Goal: Transaction & Acquisition: Purchase product/service

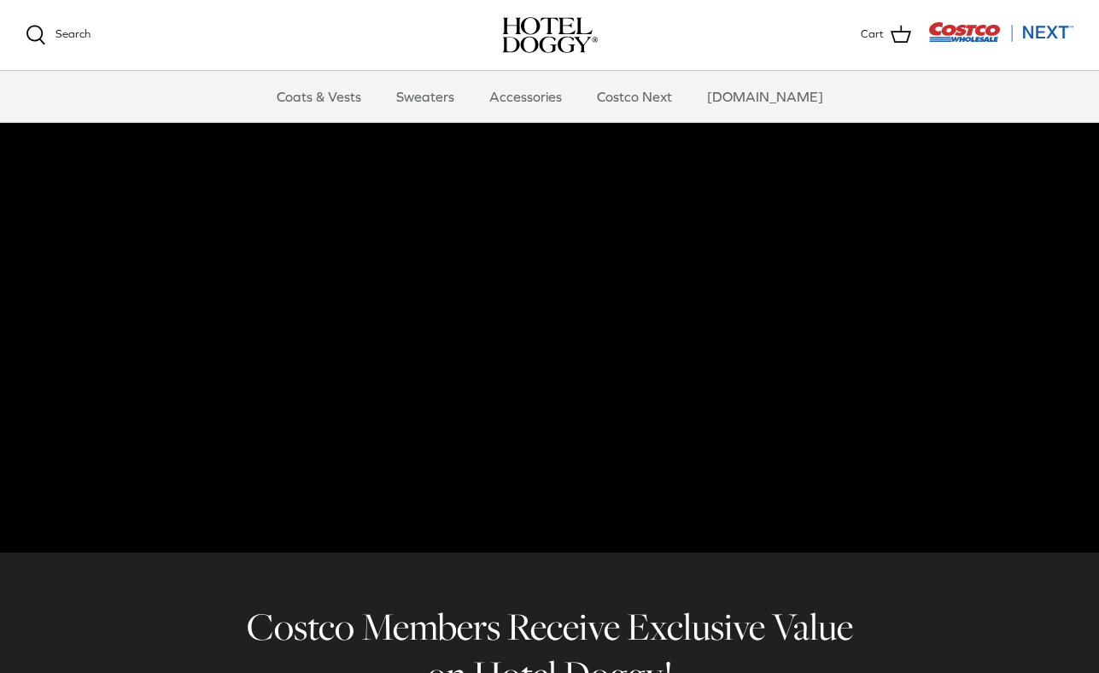
scroll to position [78, 0]
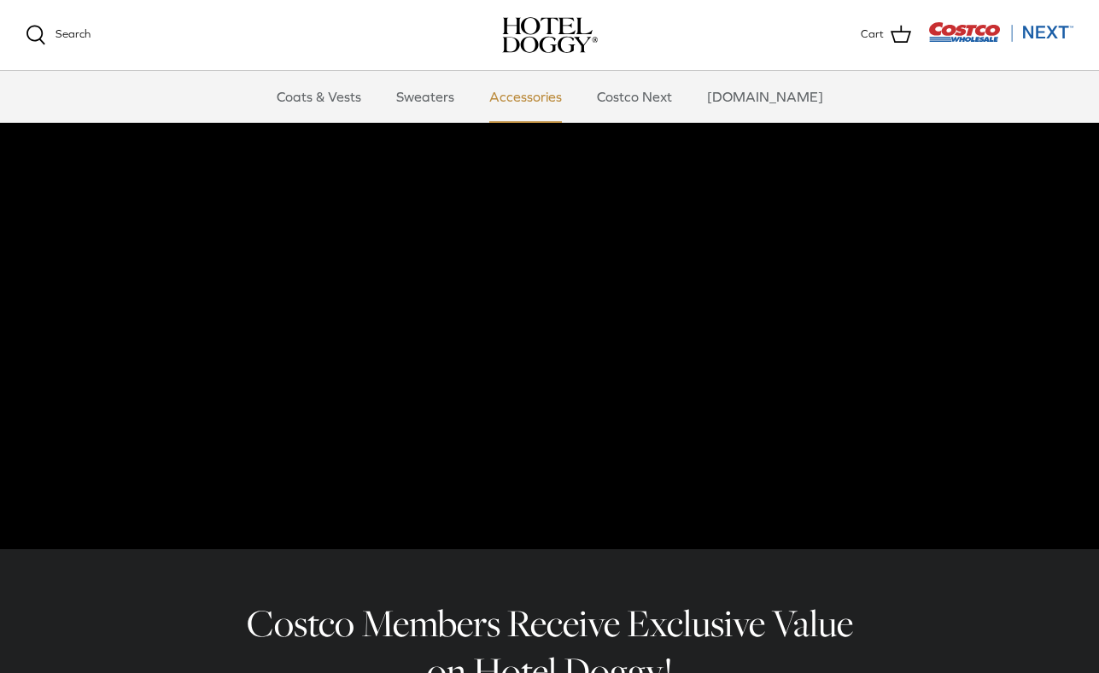
click at [571, 100] on link "Accessories" at bounding box center [525, 96] width 103 height 51
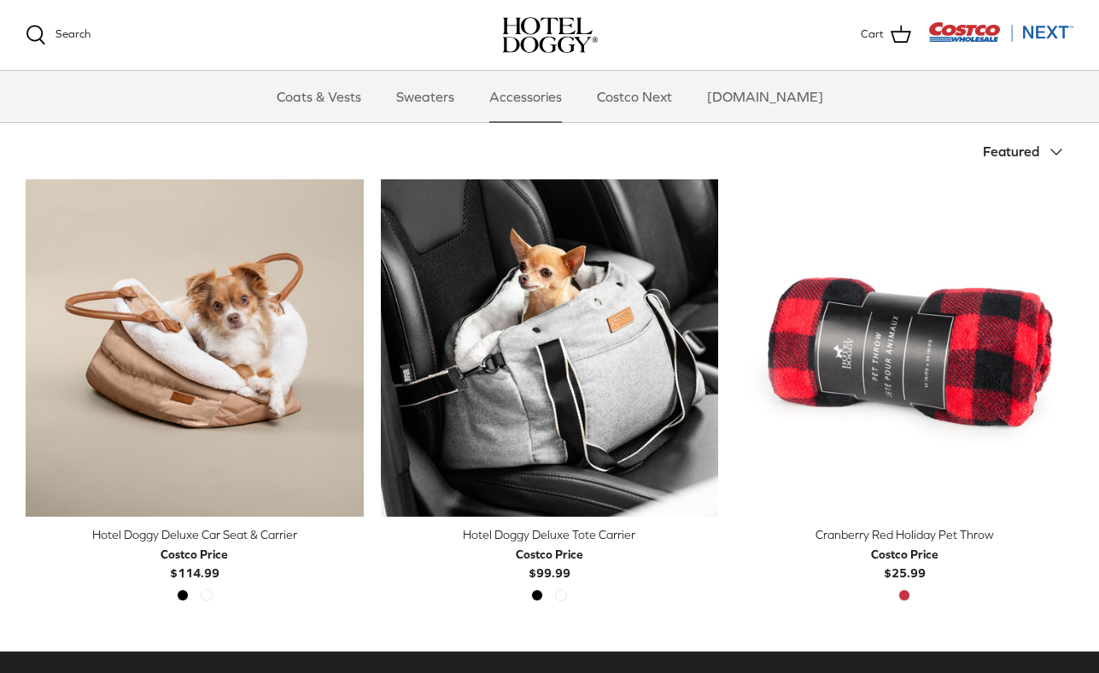
scroll to position [349, 0]
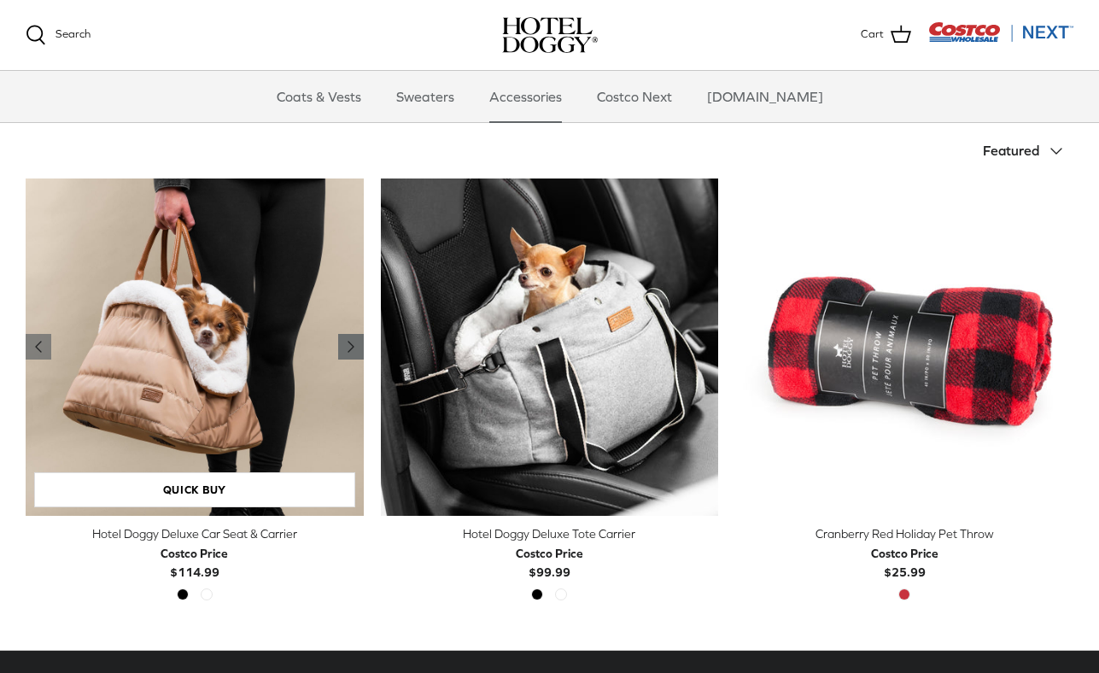
click at [352, 343] on icon "Right" at bounding box center [351, 347] width 21 height 21
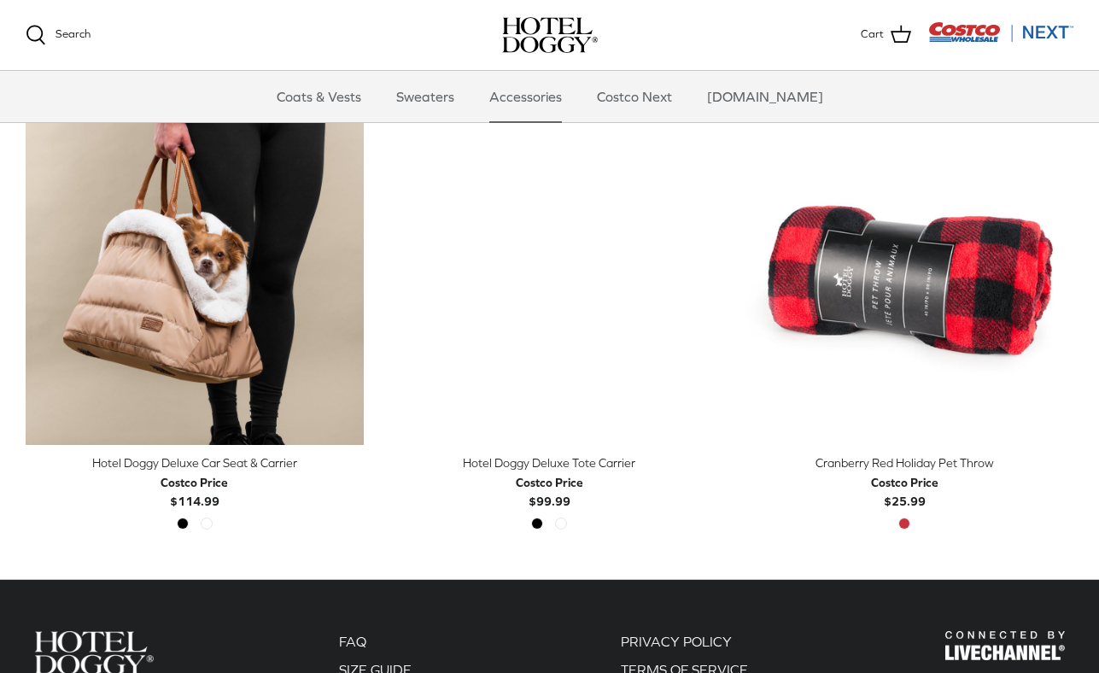
scroll to position [0, 0]
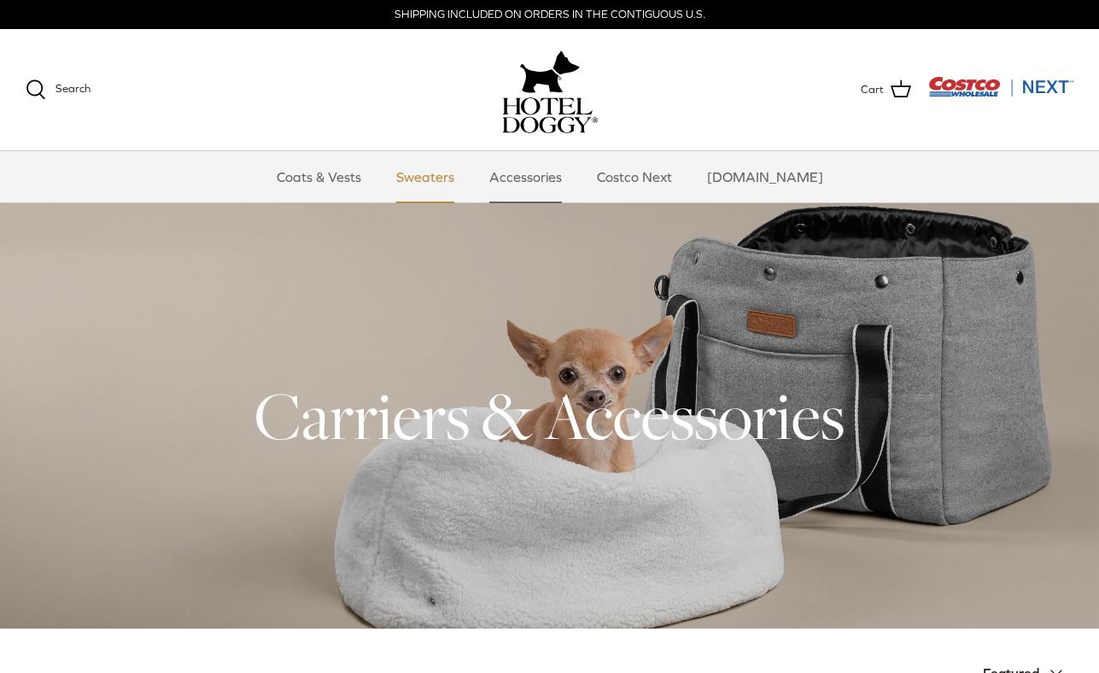
click at [454, 167] on link "Sweaters" at bounding box center [425, 176] width 89 height 51
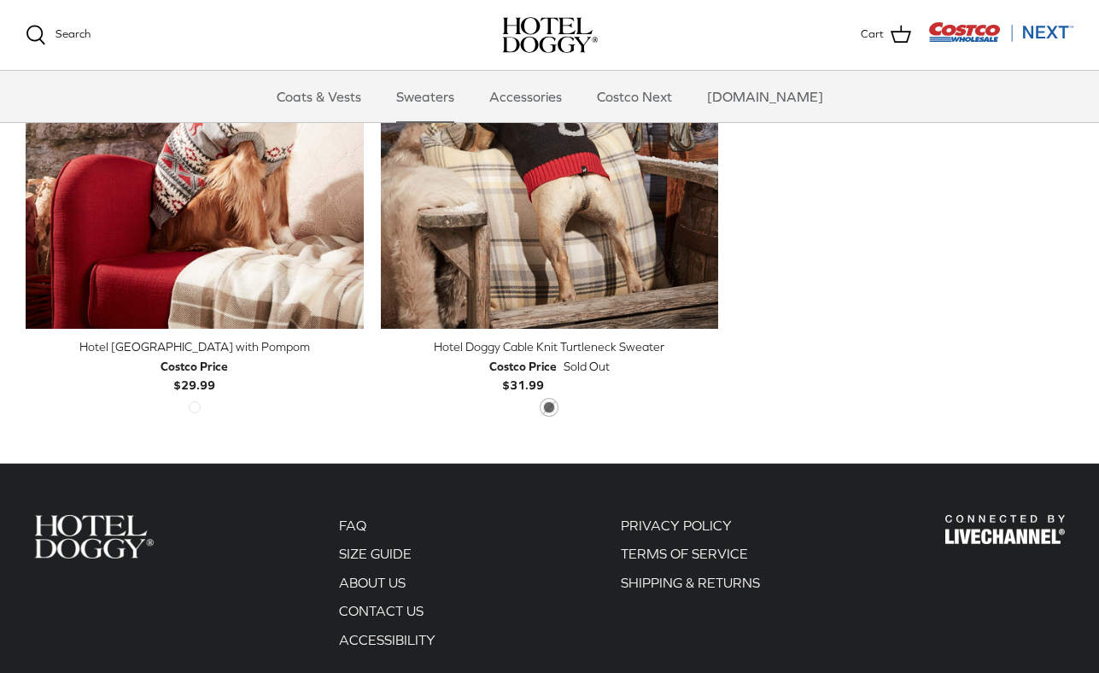
scroll to position [766, 0]
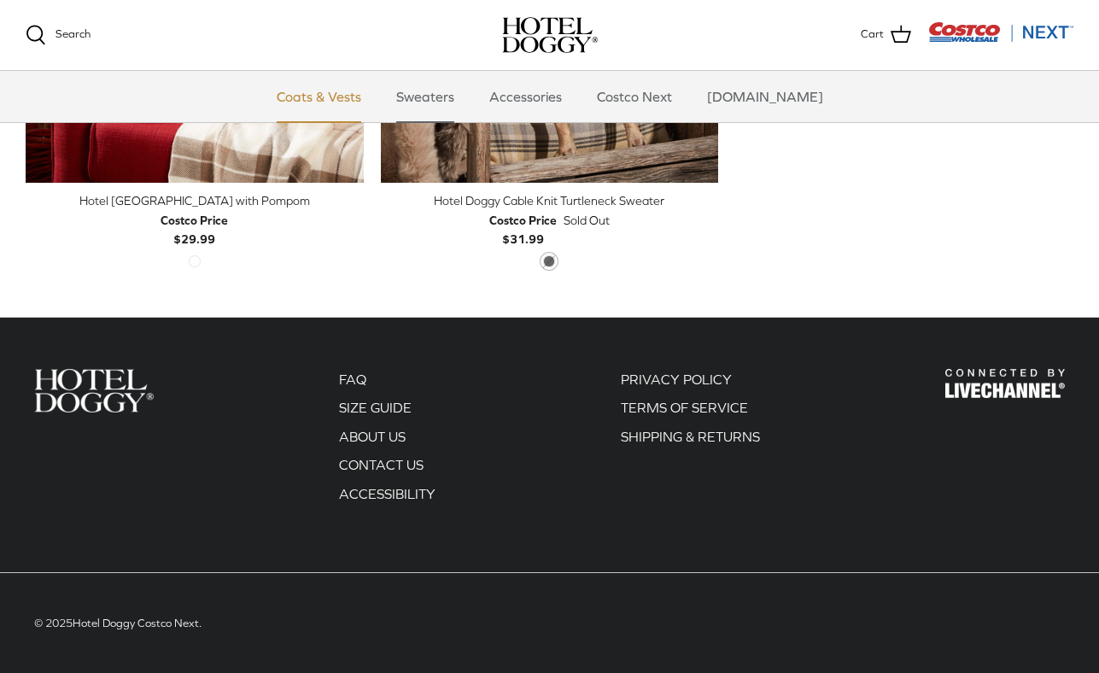
click at [360, 105] on link "Coats & Vests" at bounding box center [318, 96] width 115 height 51
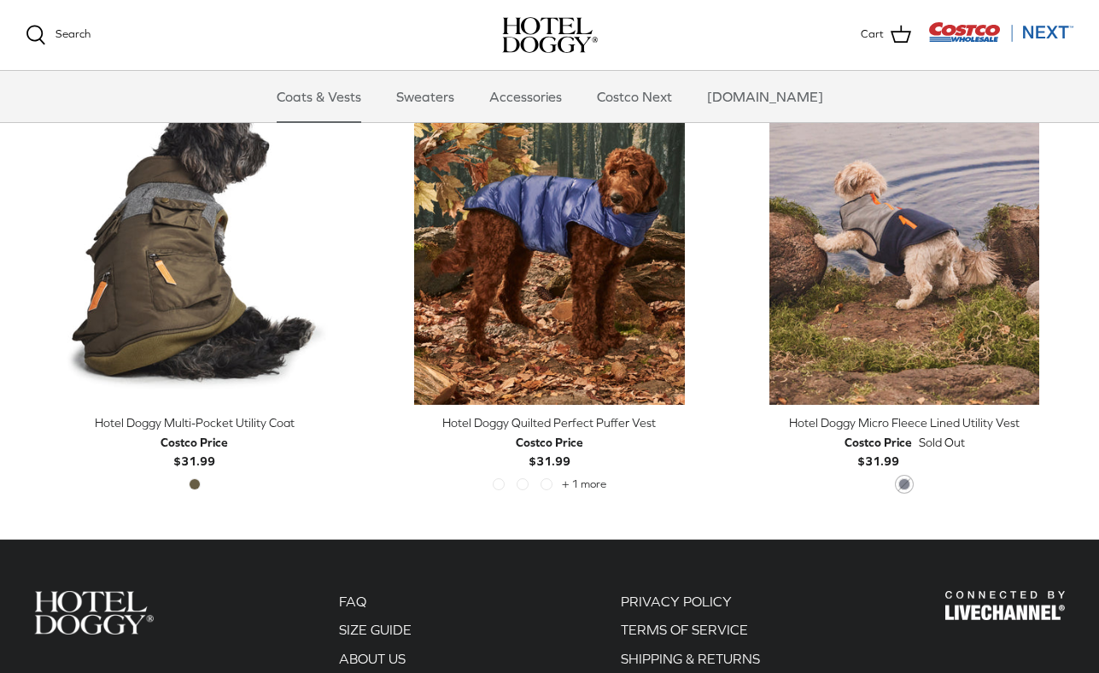
scroll to position [3226, 0]
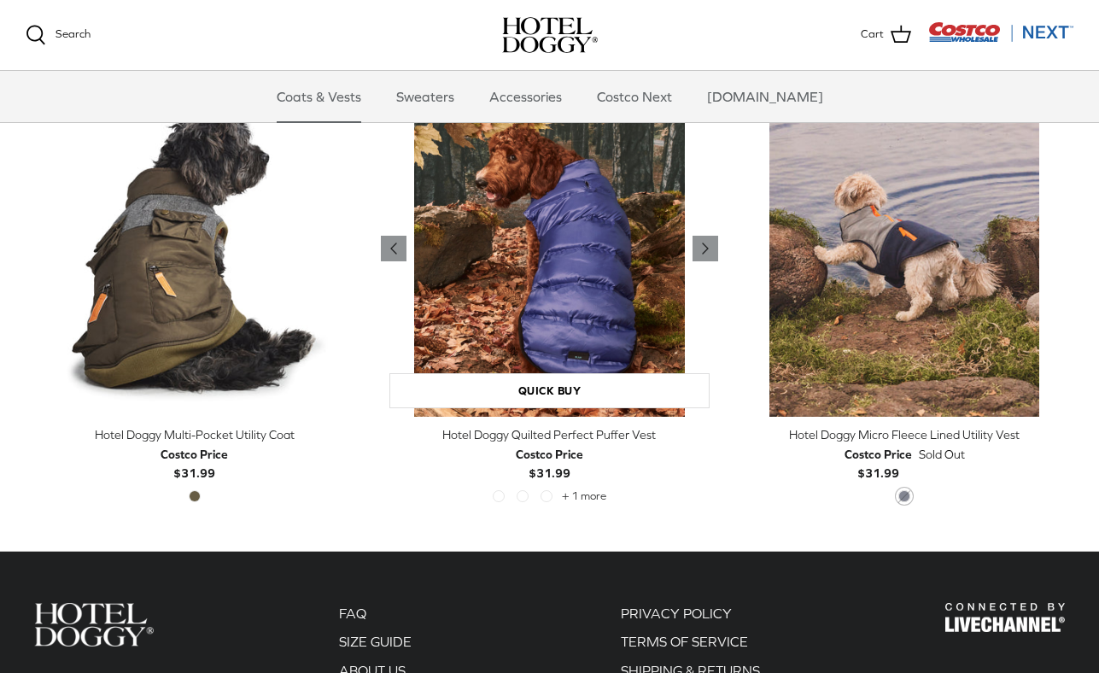
click at [571, 273] on img "Hotel Doggy Quilted Perfect Puffer Vest" at bounding box center [550, 248] width 338 height 338
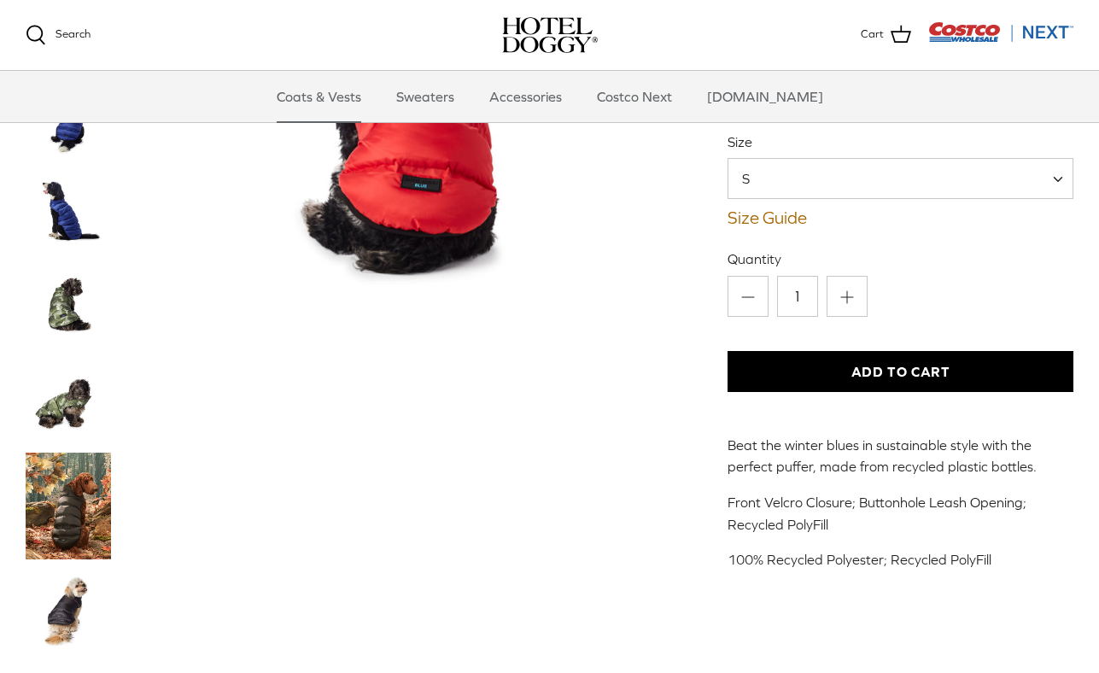
scroll to position [250, 0]
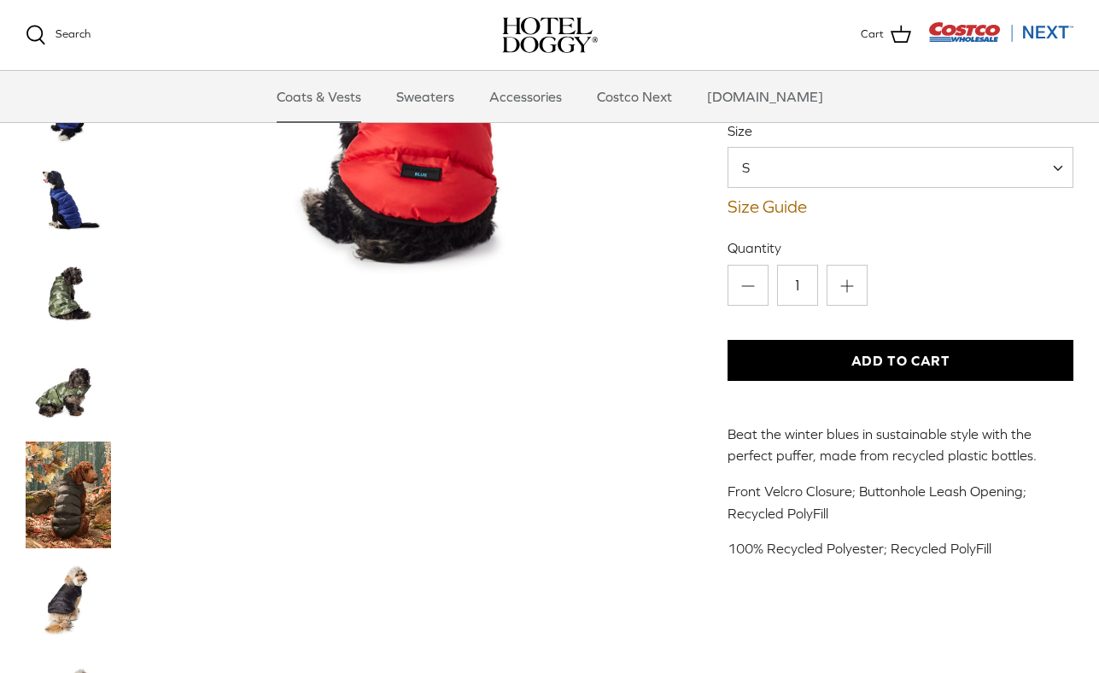
click at [795, 165] on span "S" at bounding box center [901, 167] width 346 height 41
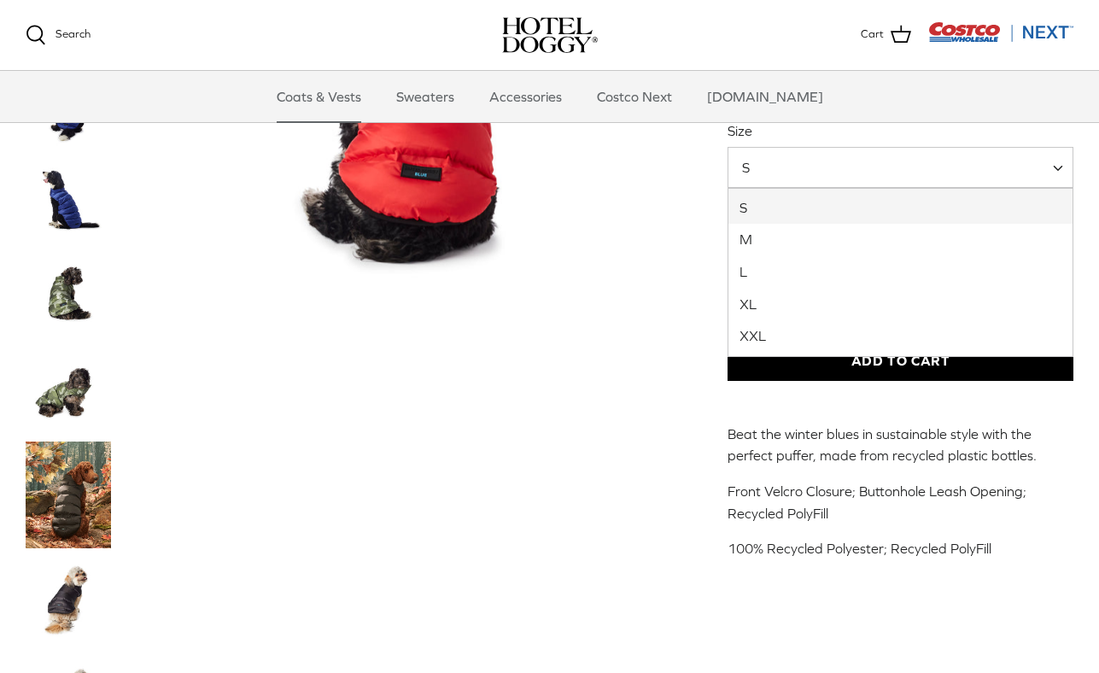
click at [820, 137] on label "Size" at bounding box center [901, 130] width 346 height 19
click at [729, 147] on select "S M L XL XXL" at bounding box center [728, 147] width 1 height 1
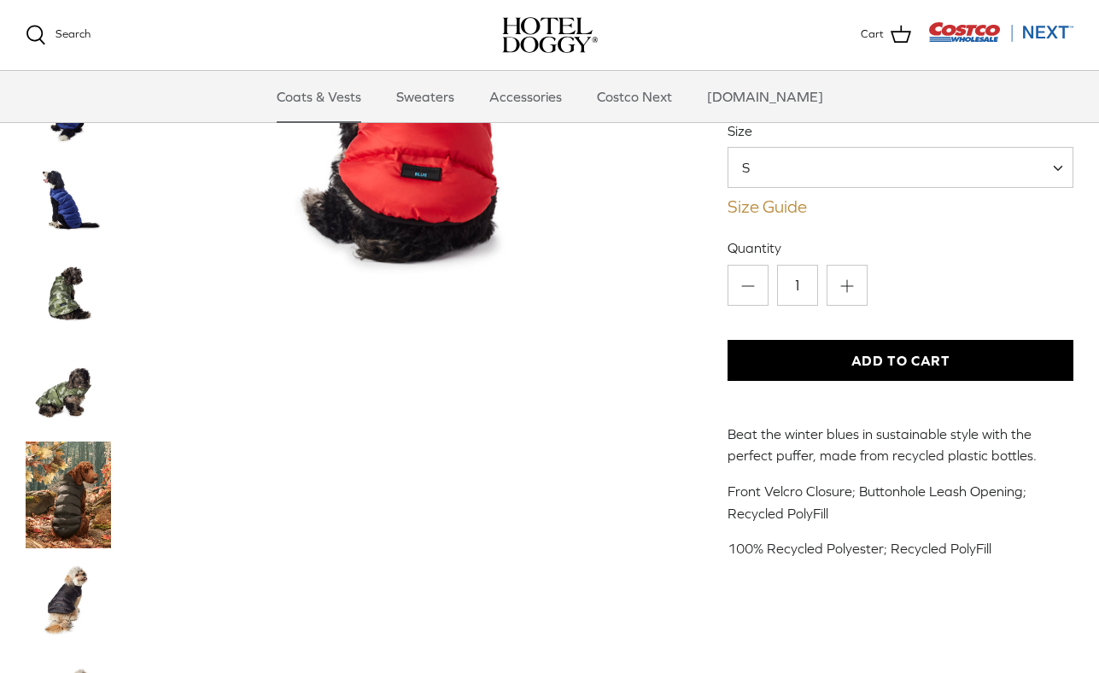
click at [758, 207] on link "Size Guide" at bounding box center [901, 206] width 346 height 21
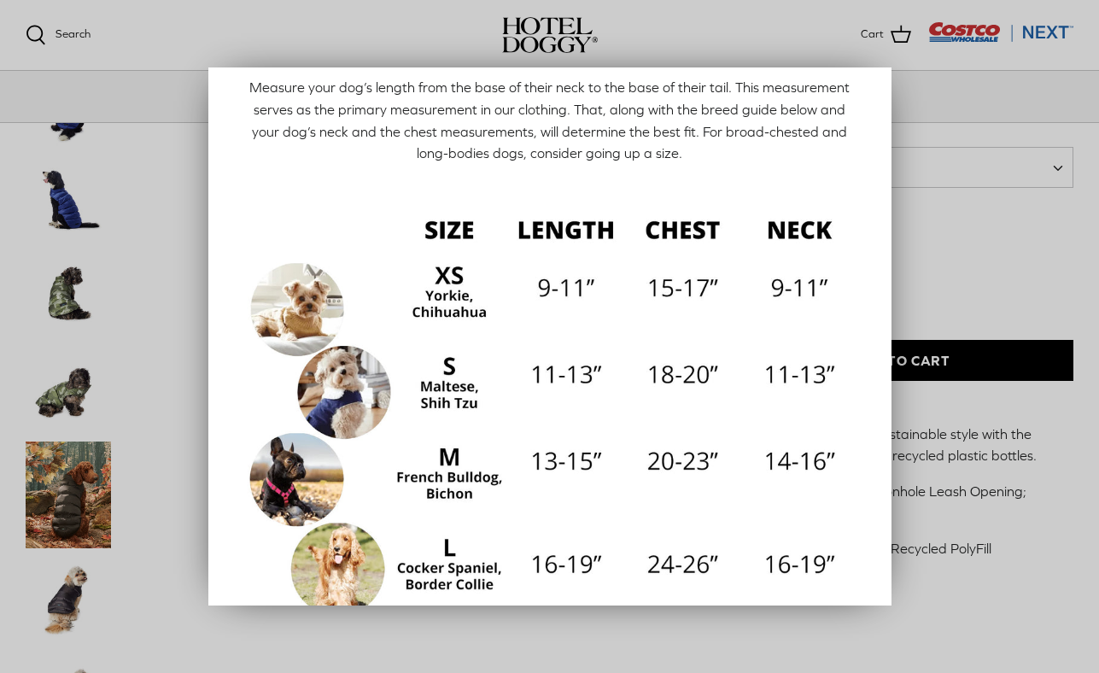
scroll to position [84, 0]
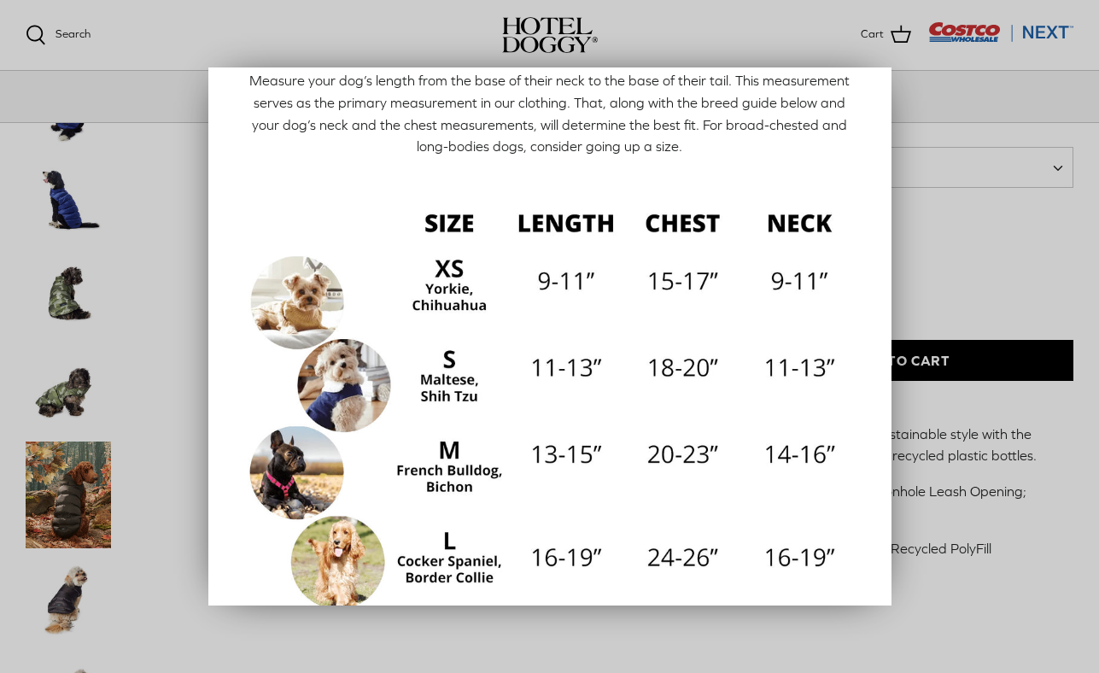
click at [953, 203] on div at bounding box center [549, 336] width 1099 height 673
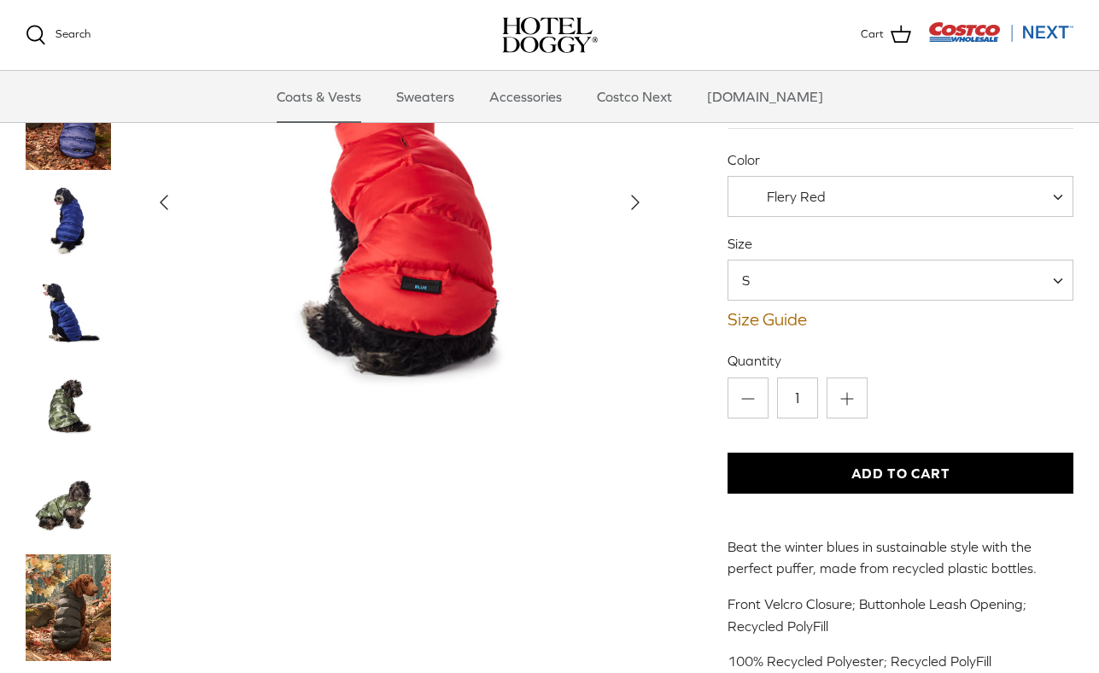
scroll to position [126, 0]
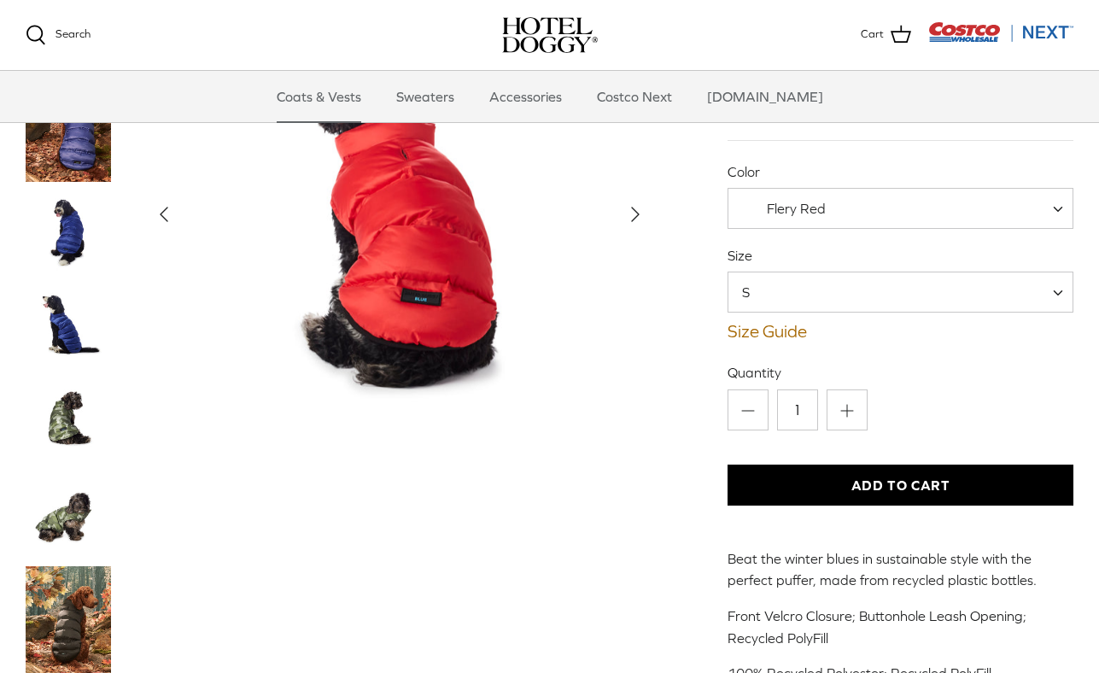
click at [69, 420] on img "Thumbnail Link" at bounding box center [68, 420] width 85 height 85
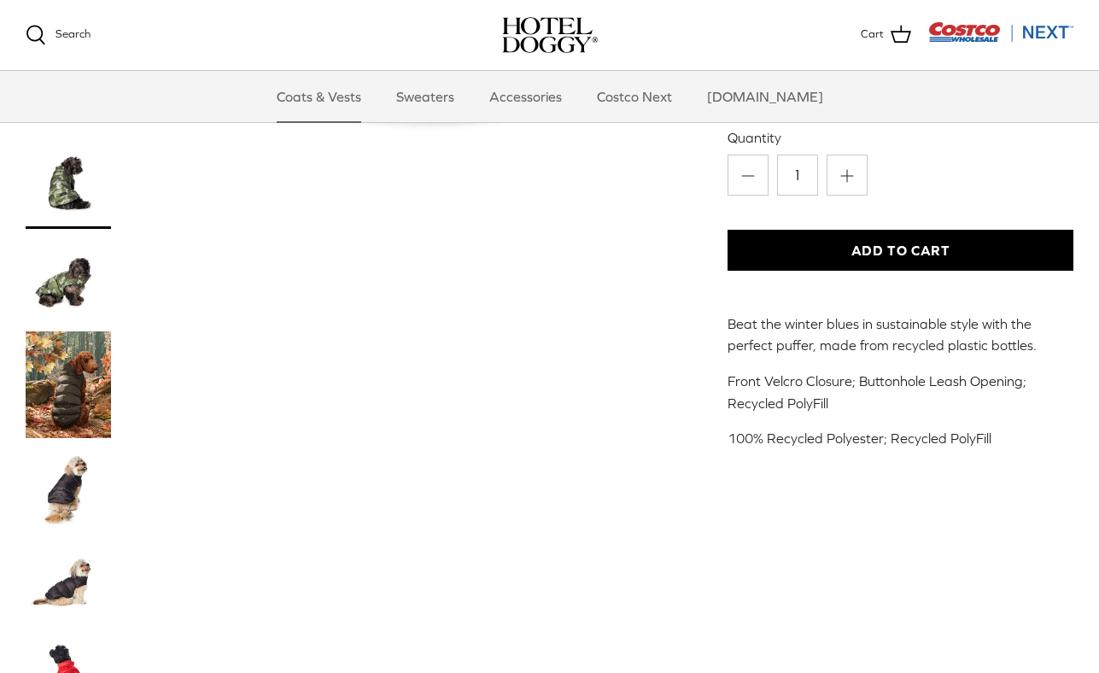
click at [63, 556] on img "Thumbnail Link" at bounding box center [68, 583] width 85 height 85
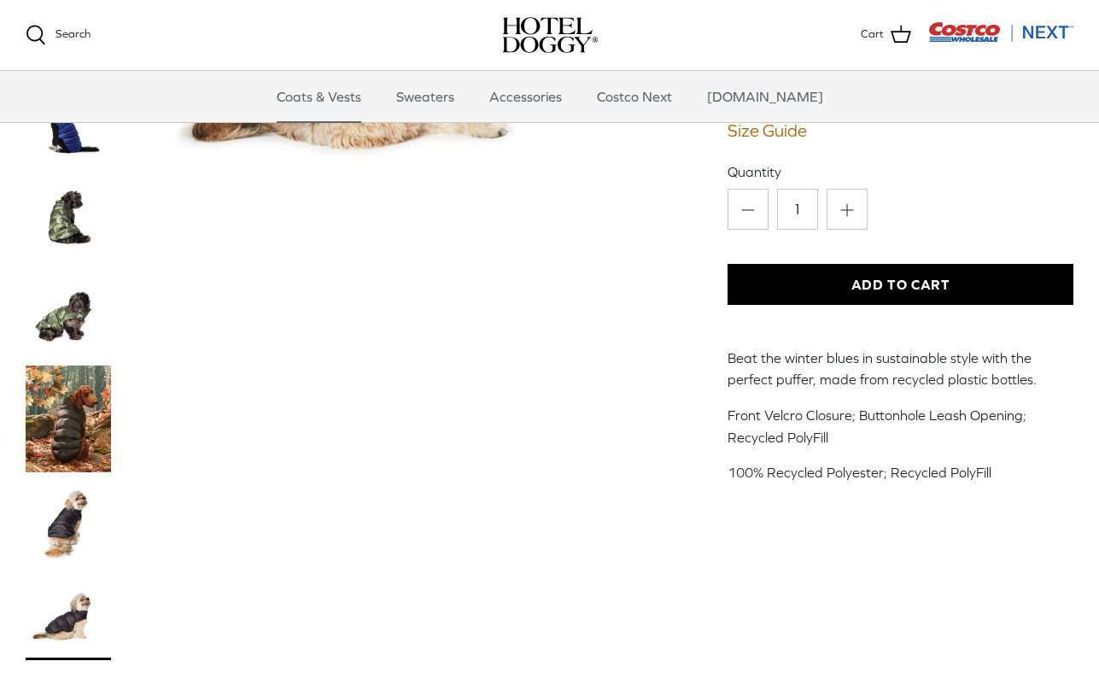
scroll to position [8, 0]
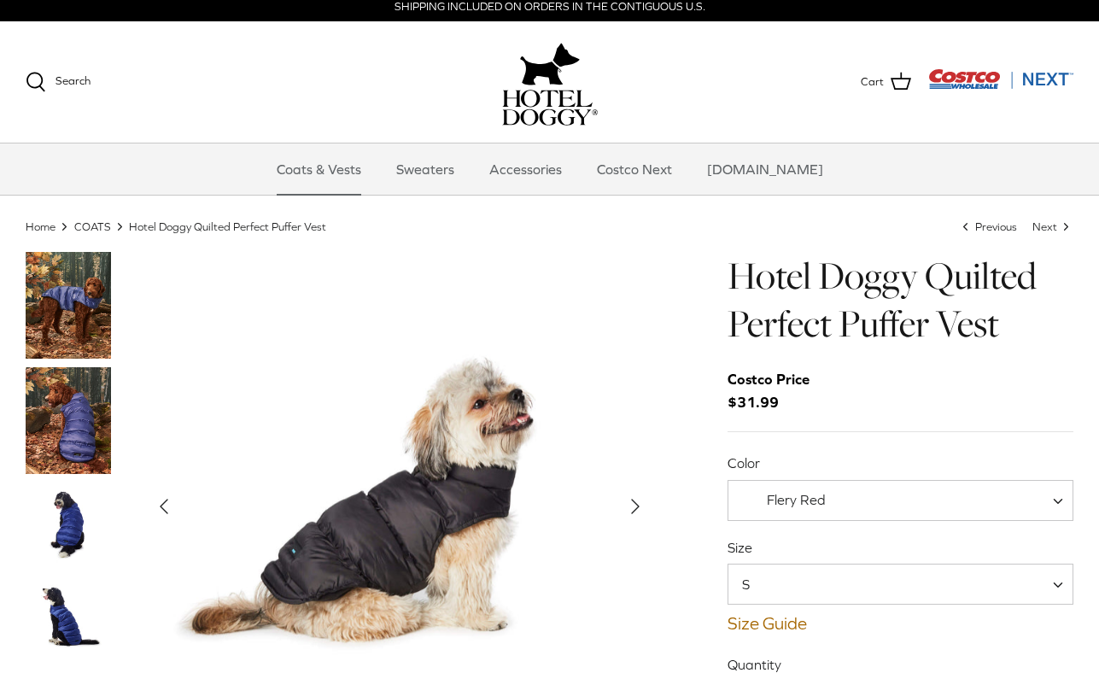
click at [791, 476] on div "Color Flery Red Blue Cypress Black Flery Red" at bounding box center [901, 487] width 346 height 67
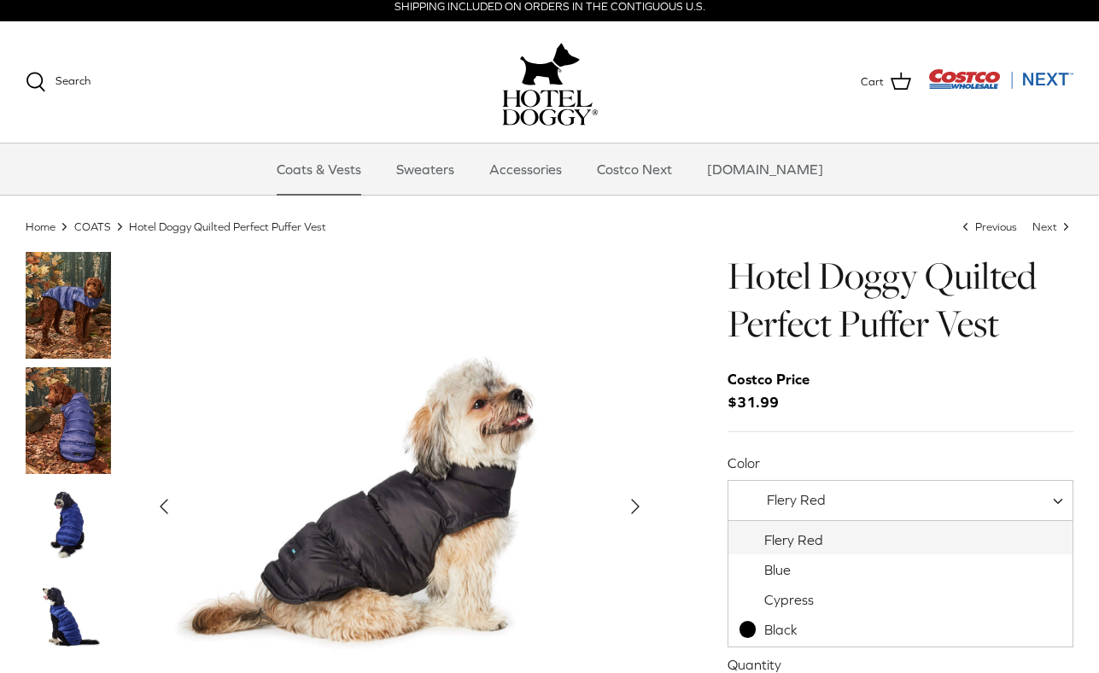
click at [788, 507] on span "Flery Red" at bounding box center [796, 499] width 59 height 15
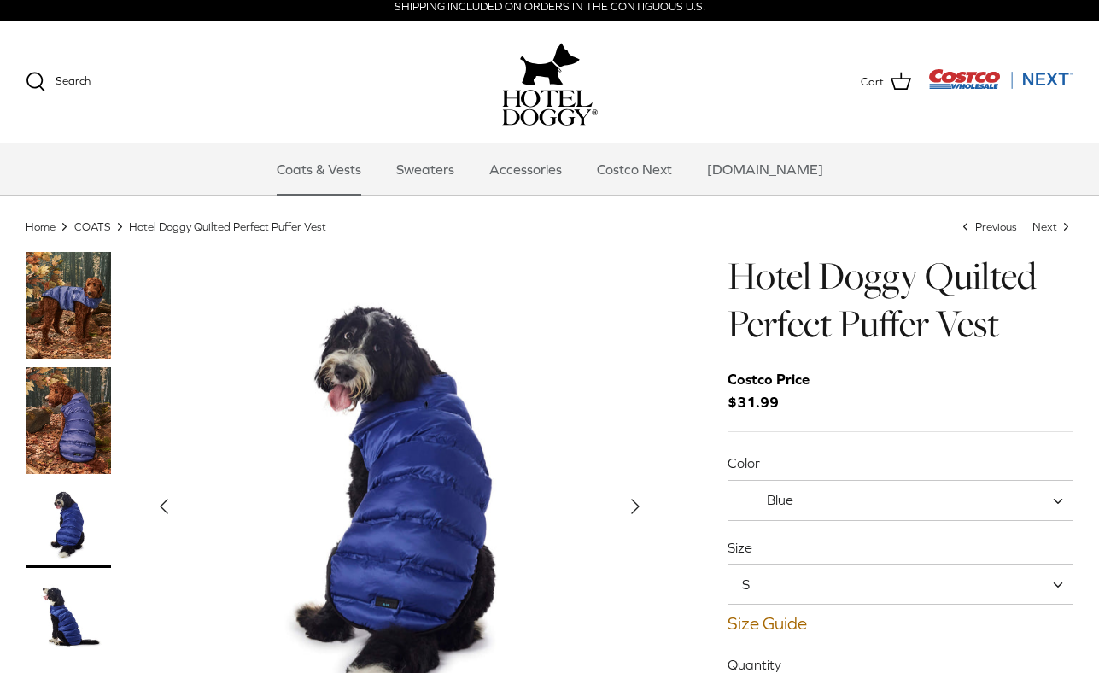
click at [797, 498] on span "Blue" at bounding box center [778, 500] width 99 height 18
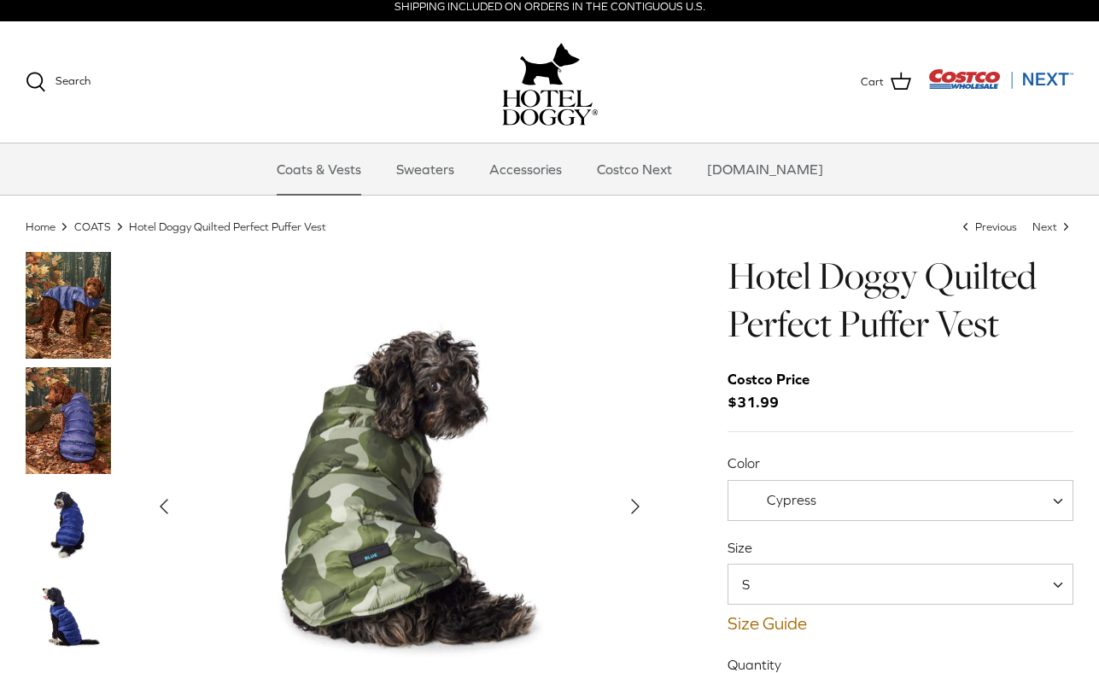
click at [786, 507] on span "Cypress" at bounding box center [792, 499] width 50 height 15
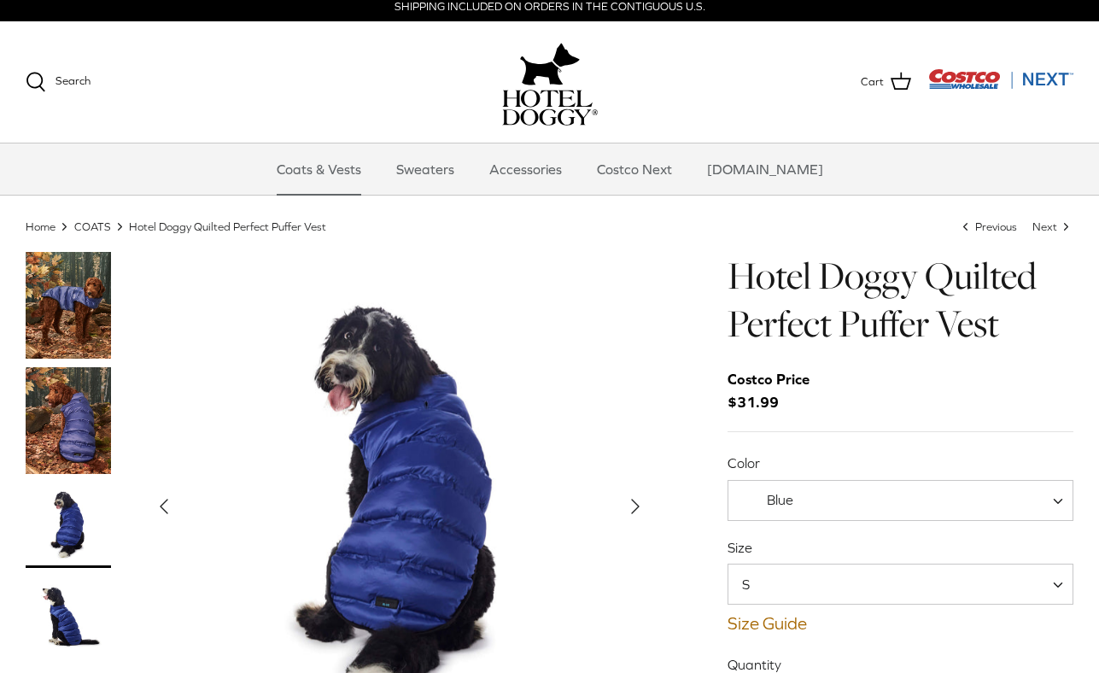
click at [779, 510] on span "Blue" at bounding box center [901, 500] width 346 height 41
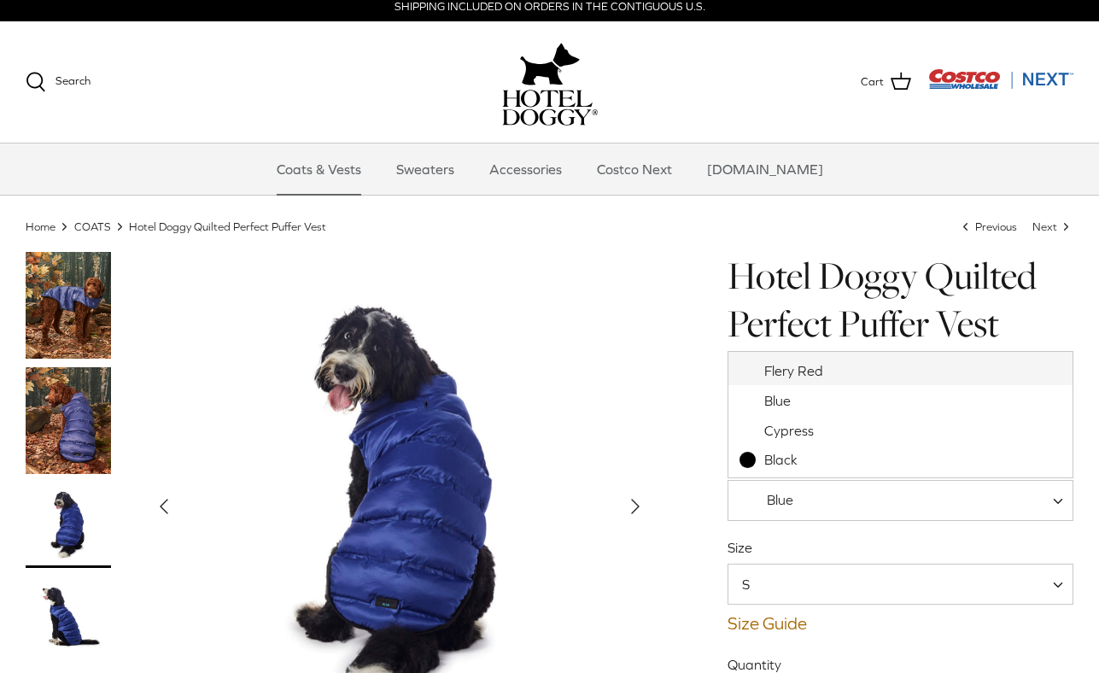
select select "Flery Red"
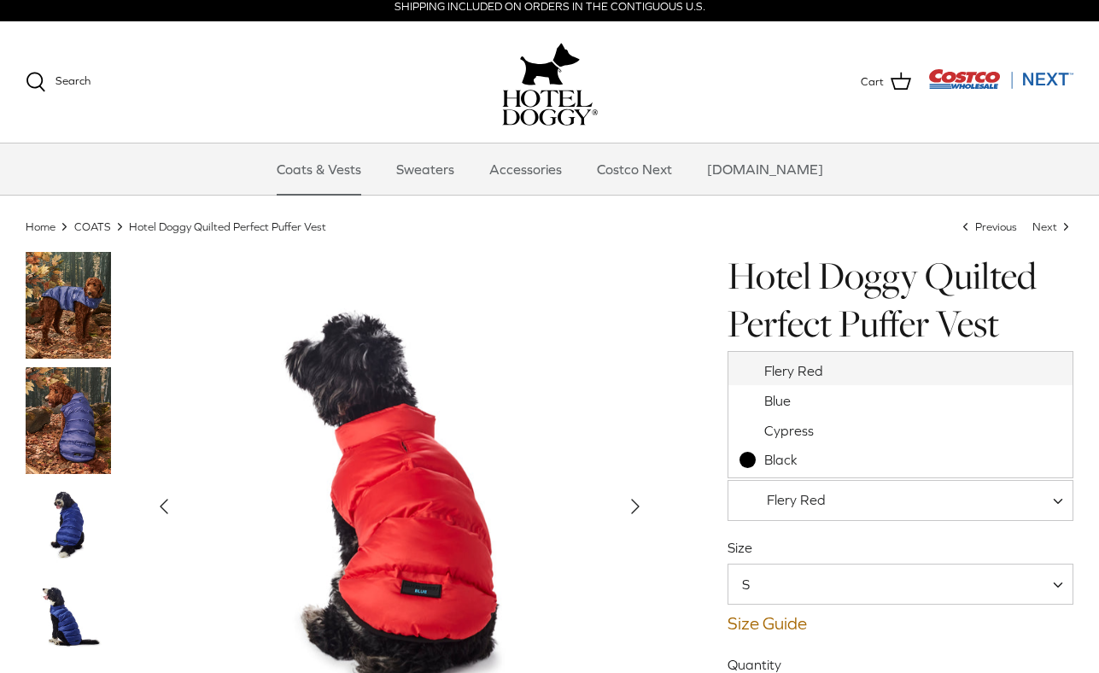
click at [765, 480] on span "Flery Red" at bounding box center [901, 500] width 346 height 41
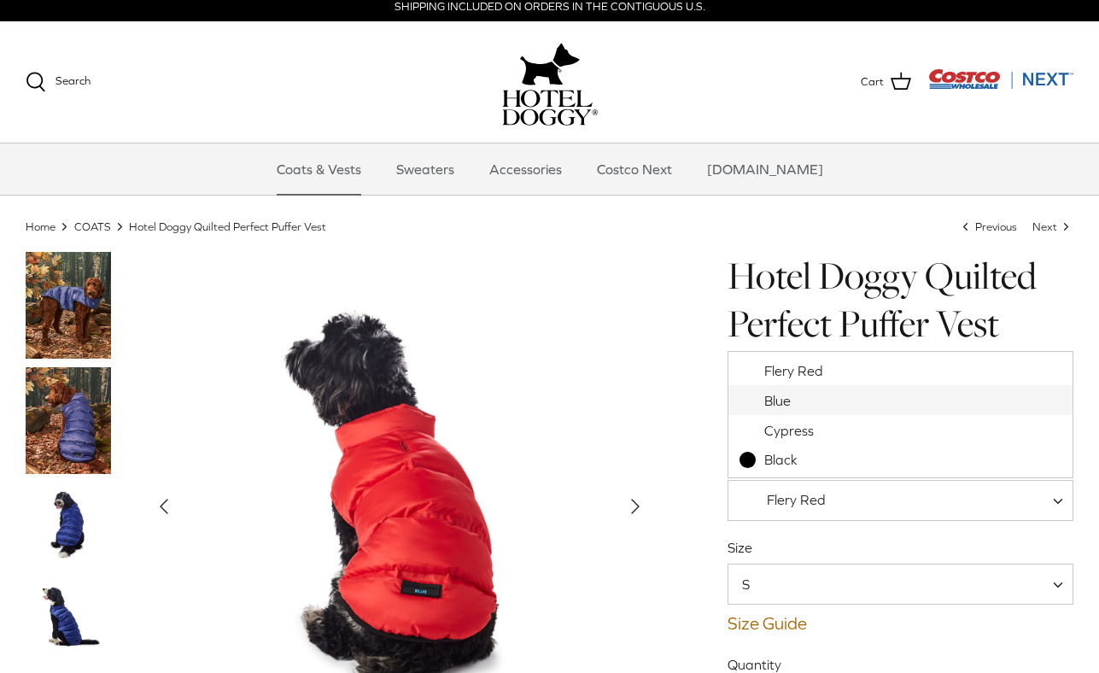
drag, startPoint x: 785, startPoint y: 418, endPoint x: 786, endPoint y: 358, distance: 59.8
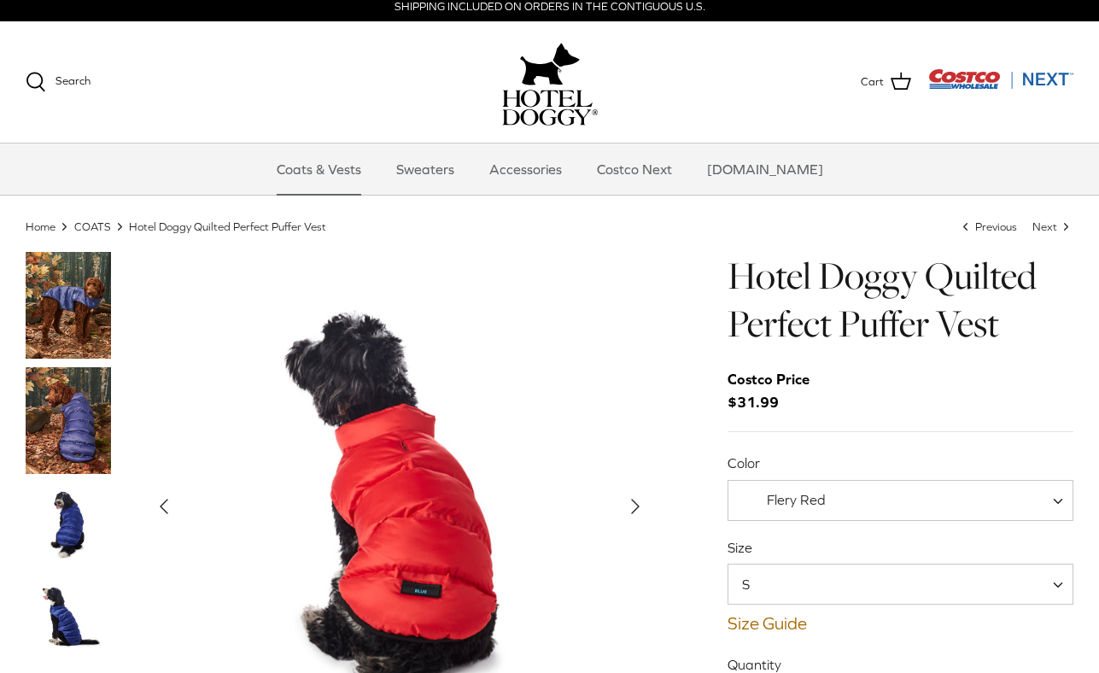
click at [1046, 81] on img "Costco Next" at bounding box center [1001, 78] width 145 height 21
